Goal: Navigation & Orientation: Find specific page/section

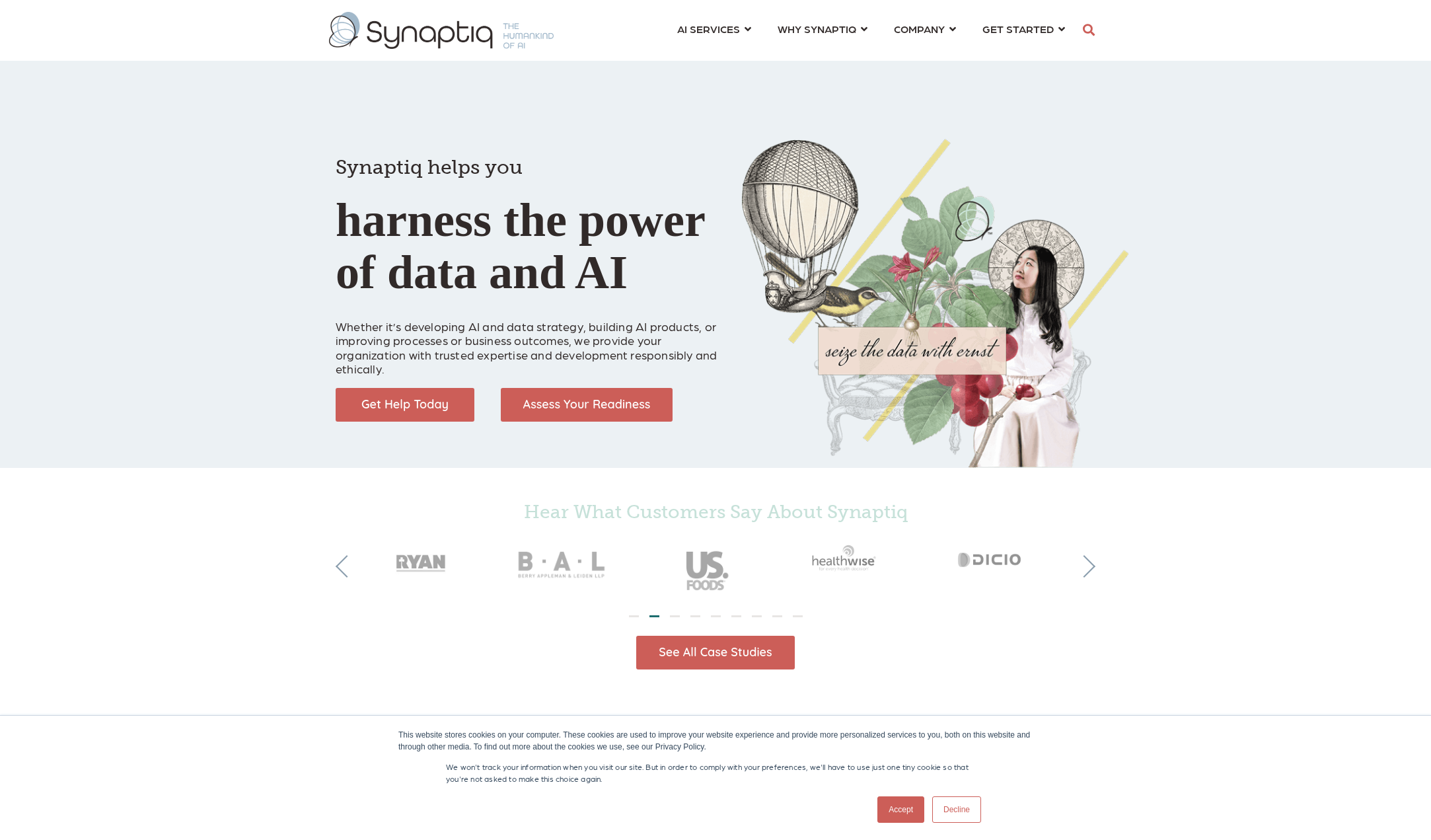
click at [900, 812] on link "Accept" at bounding box center [900, 809] width 47 height 26
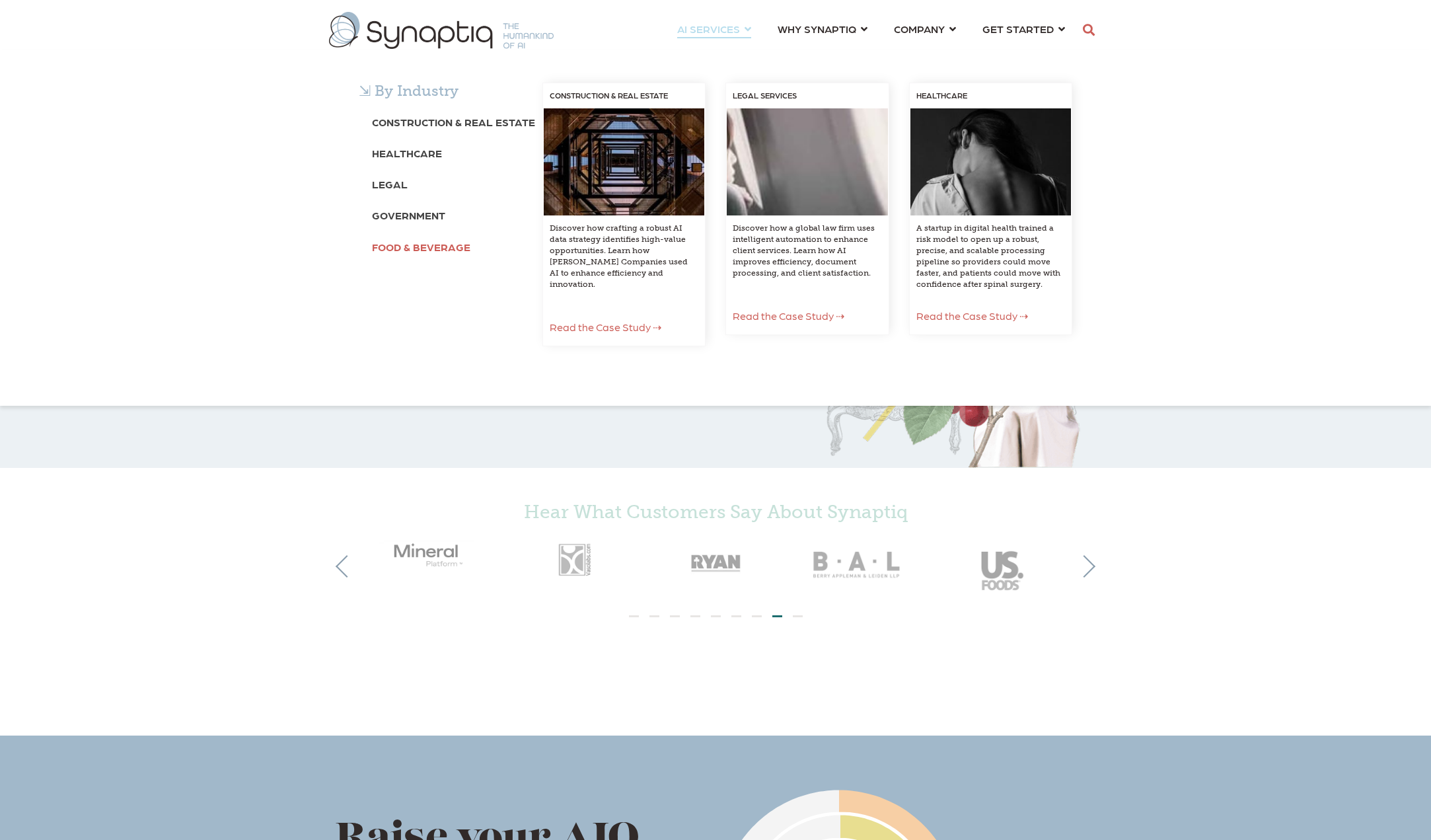
click at [414, 245] on b "Food & Beverage" at bounding box center [421, 246] width 99 height 13
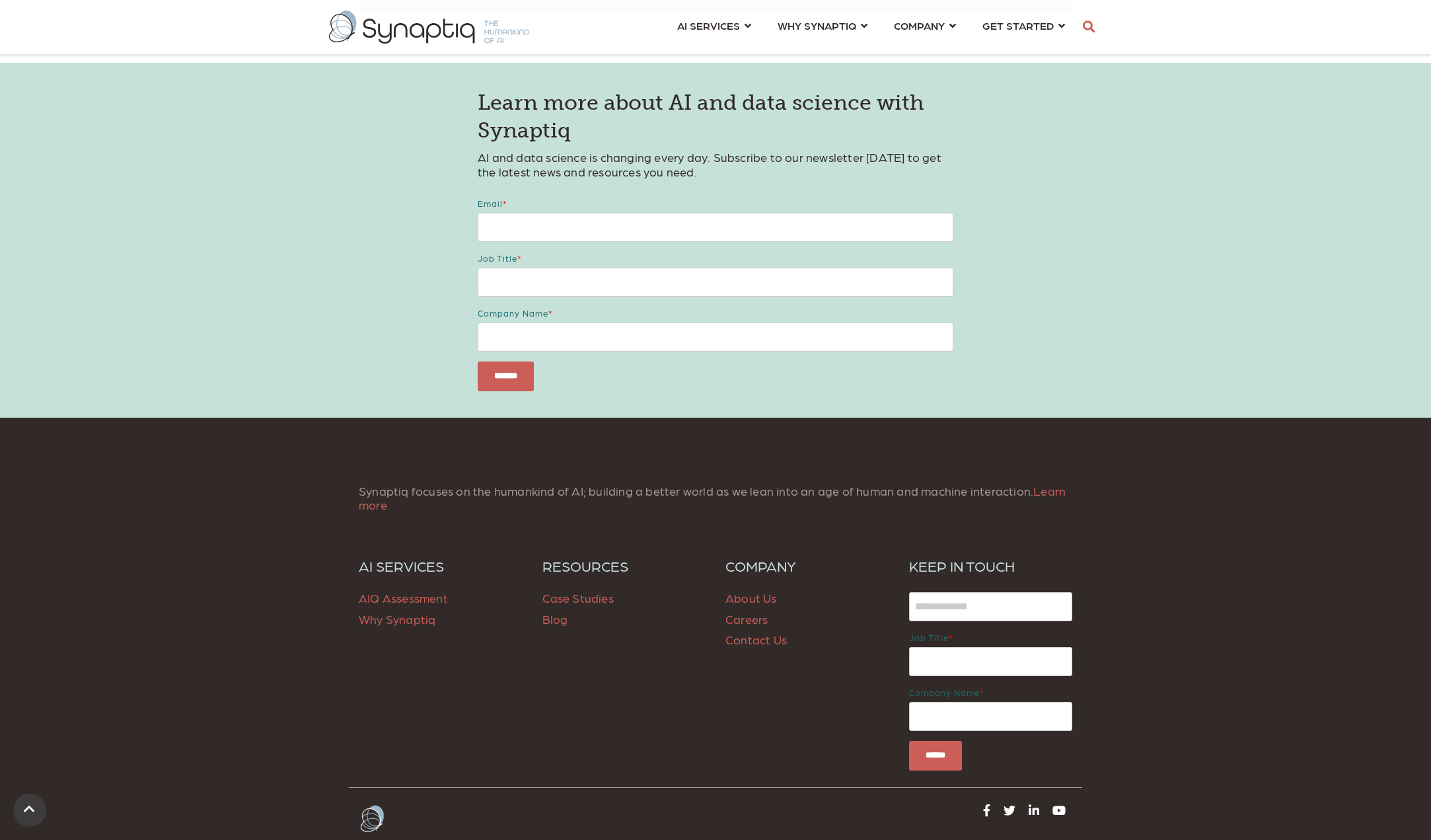
scroll to position [2232, 0]
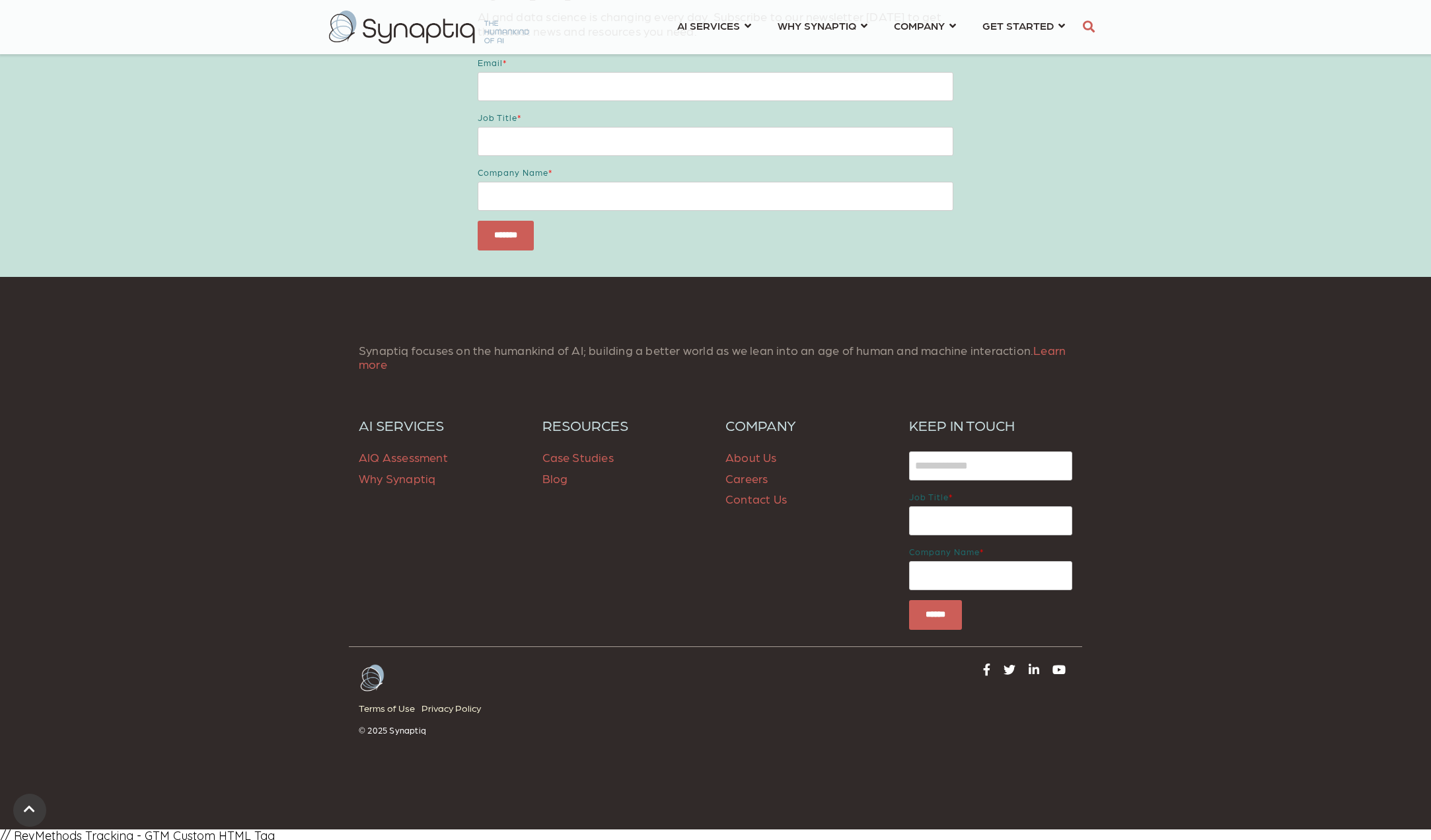
click at [752, 458] on link "About Us" at bounding box center [751, 457] width 52 height 14
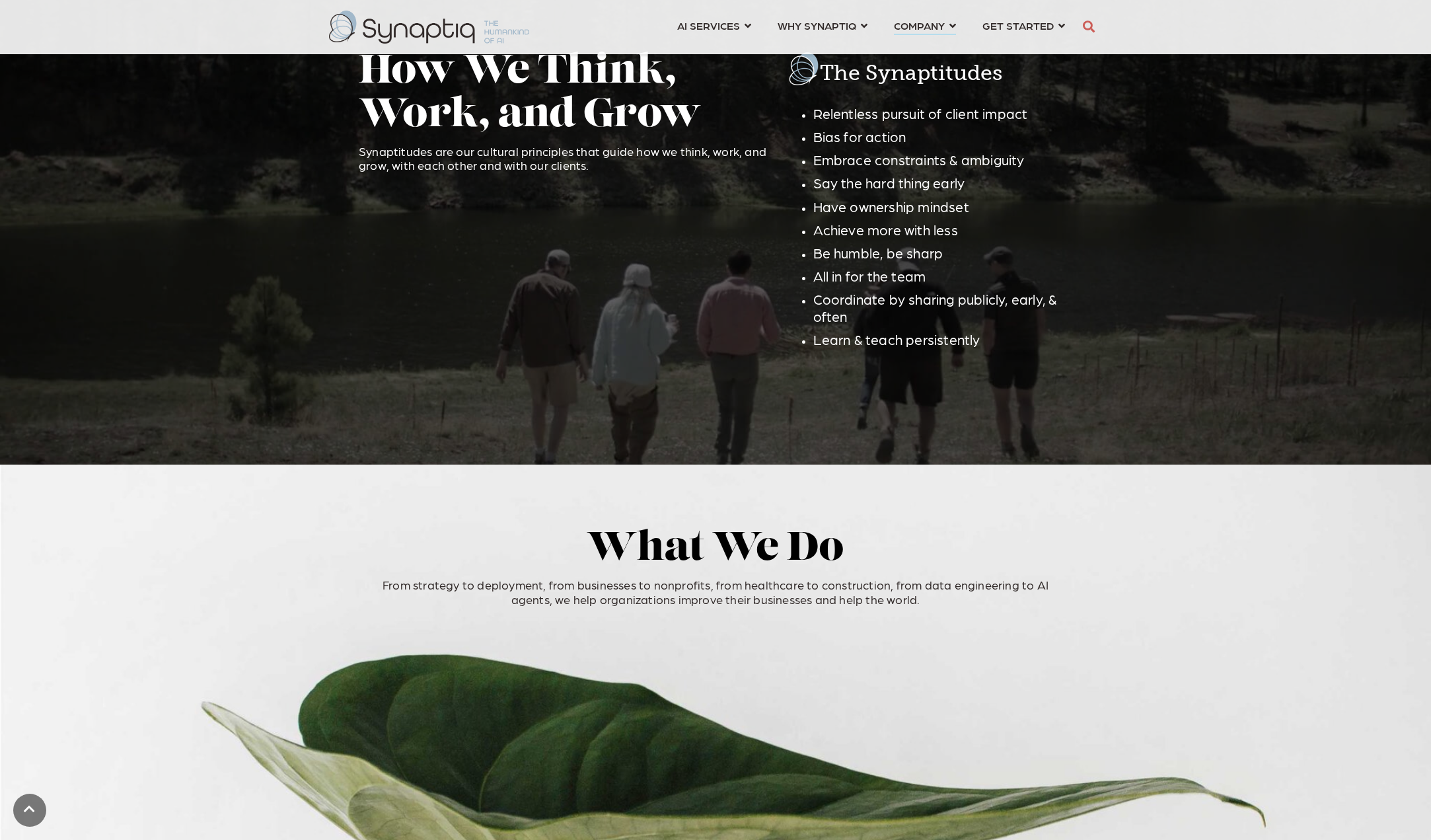
scroll to position [2063, 0]
